Goal: Task Accomplishment & Management: Manage account settings

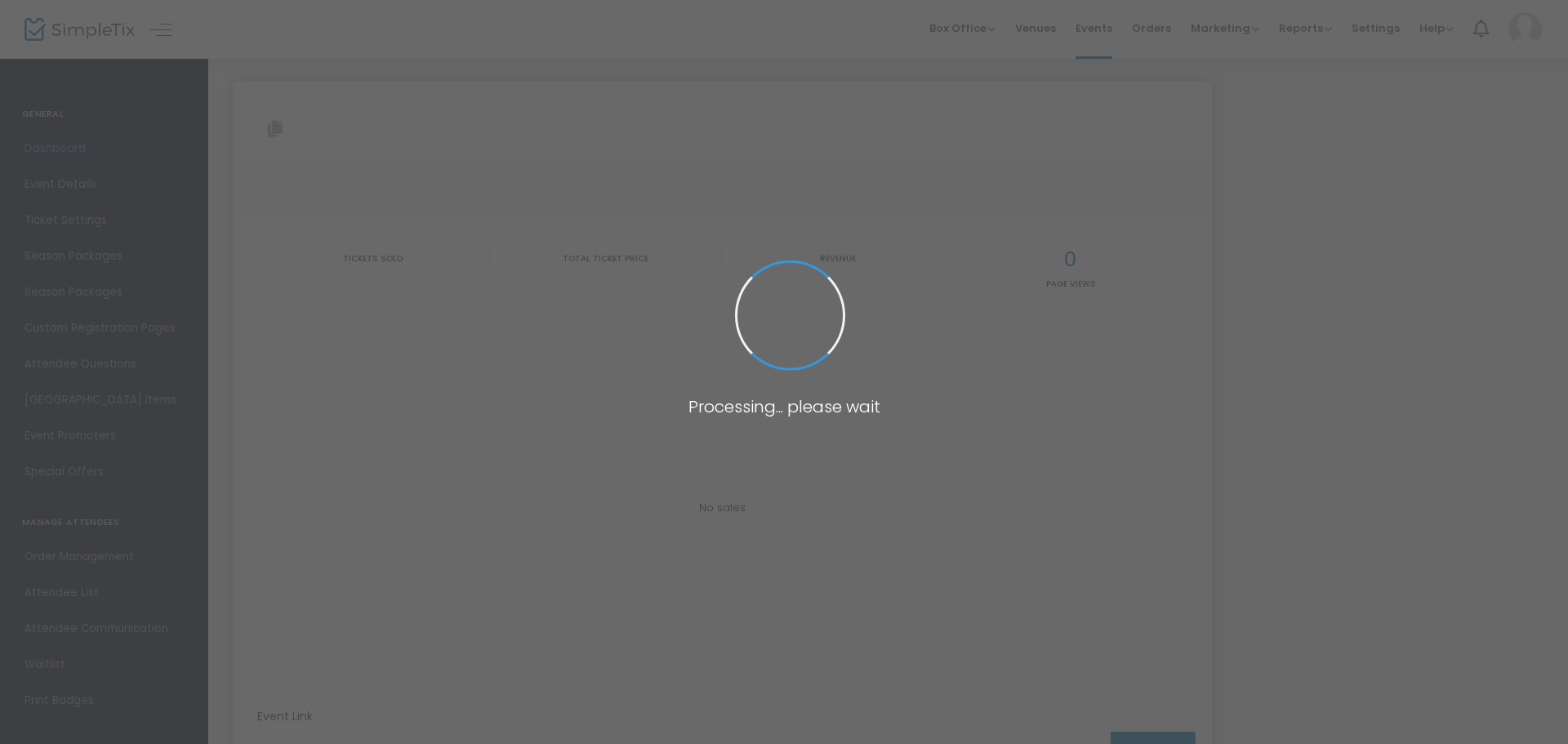
type input "[URL][DOMAIN_NAME][PERSON_NAME]"
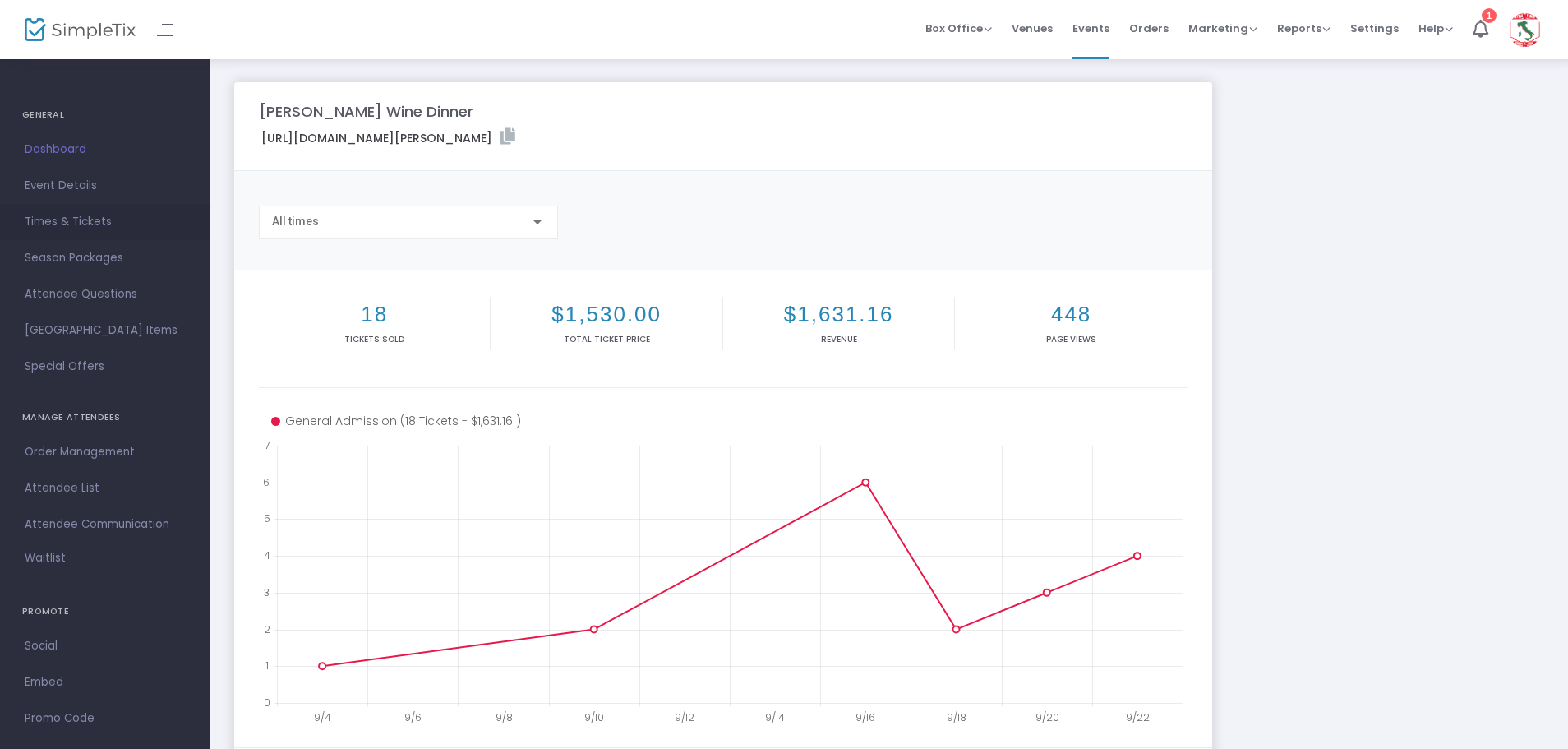
click at [41, 216] on span "Times & Tickets" at bounding box center [105, 221] width 161 height 22
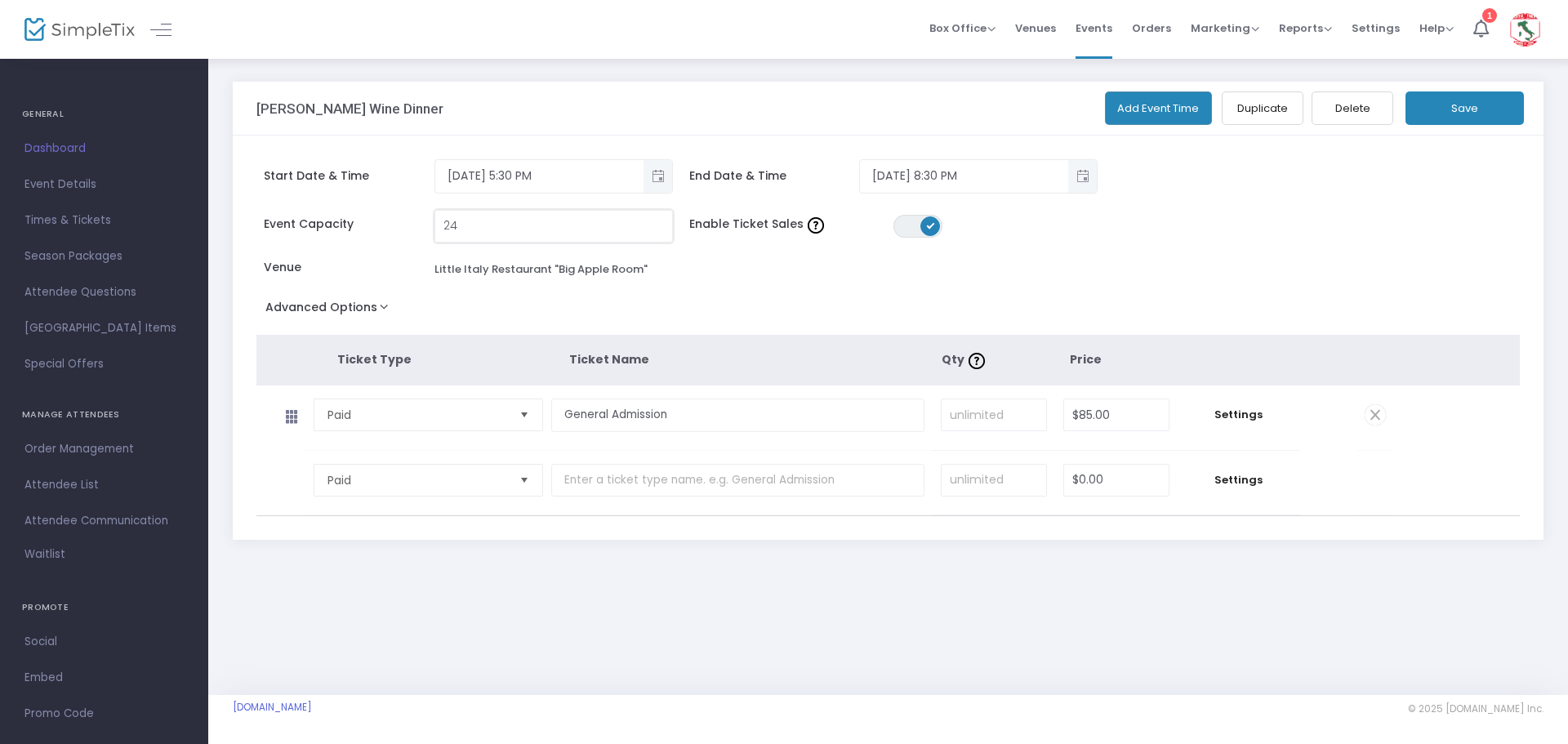
click at [530, 221] on input "24" at bounding box center [554, 225] width 237 height 31
click at [1469, 117] on button "Save" at bounding box center [1465, 108] width 118 height 34
click at [498, 228] on input "20" at bounding box center [554, 225] width 237 height 31
type input "22"
click at [1422, 109] on button "Save" at bounding box center [1465, 108] width 118 height 34
